Goal: Task Accomplishment & Management: Manage account settings

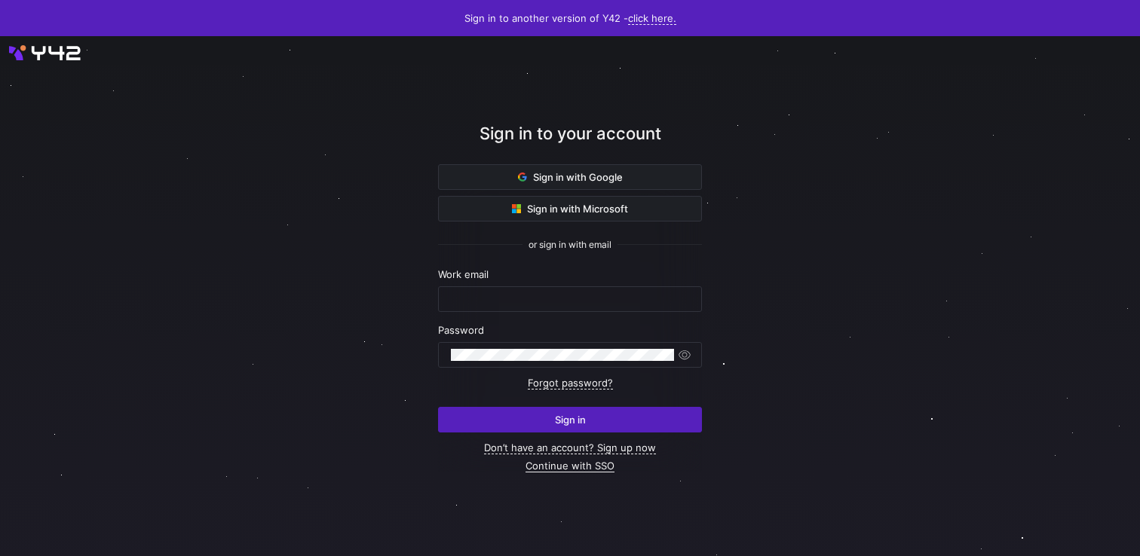
click at [574, 466] on link "Continue with SSO" at bounding box center [569, 466] width 89 height 13
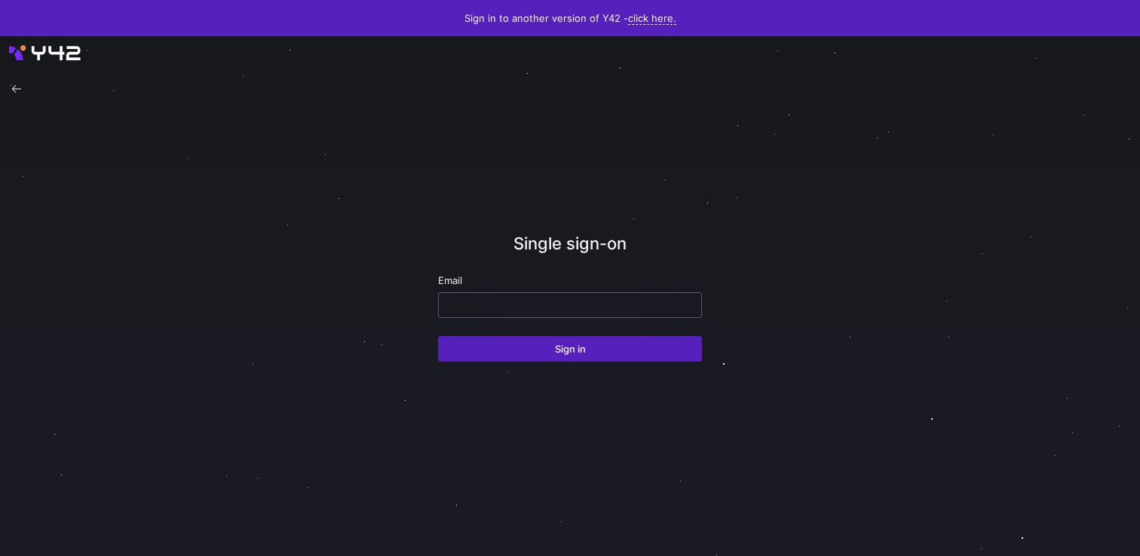
click at [565, 305] on input "email" at bounding box center [570, 305] width 238 height 12
paste input "[EMAIL_ADDRESS][DOMAIN_NAME]"
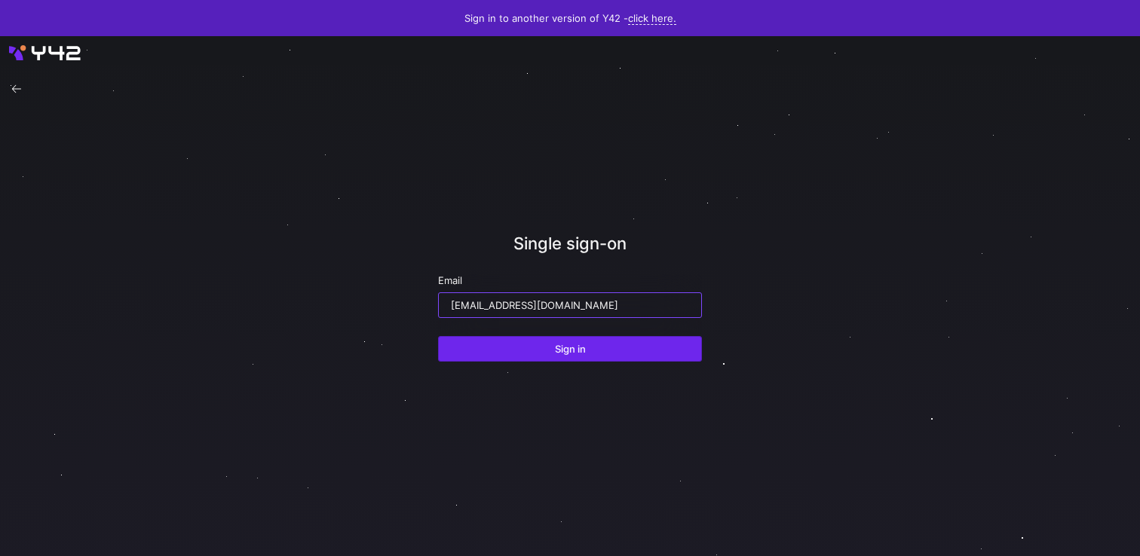
type input "[EMAIL_ADDRESS][DOMAIN_NAME]"
click at [536, 350] on span "submit" at bounding box center [570, 349] width 262 height 24
